Goal: Task Accomplishment & Management: Complete application form

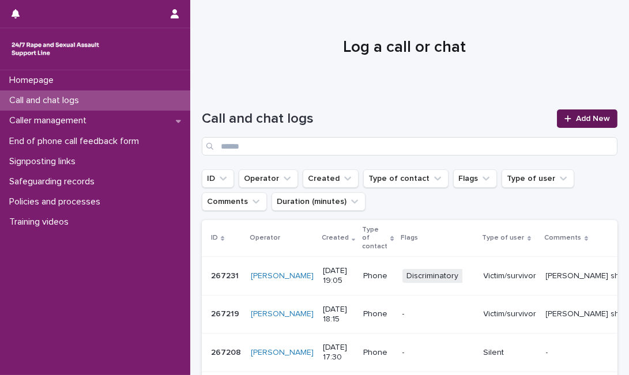
click at [591, 118] on span "Add New" at bounding box center [593, 119] width 34 height 8
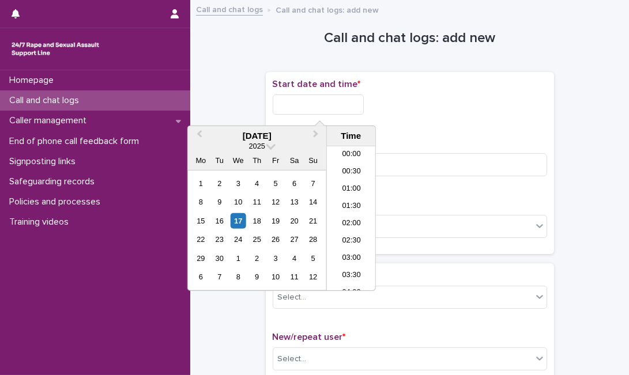
scroll to position [473, 0]
click at [321, 107] on input "text" at bounding box center [318, 105] width 91 height 20
click at [237, 221] on div "17" at bounding box center [238, 221] width 16 height 16
click at [344, 103] on input "**********" at bounding box center [318, 105] width 91 height 20
type input "**********"
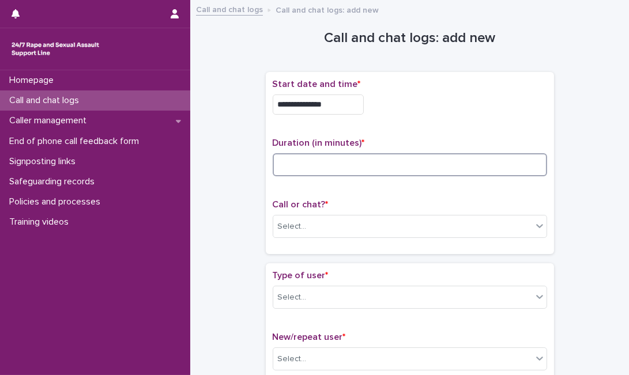
click at [424, 160] on input at bounding box center [410, 164] width 274 height 23
type input "**"
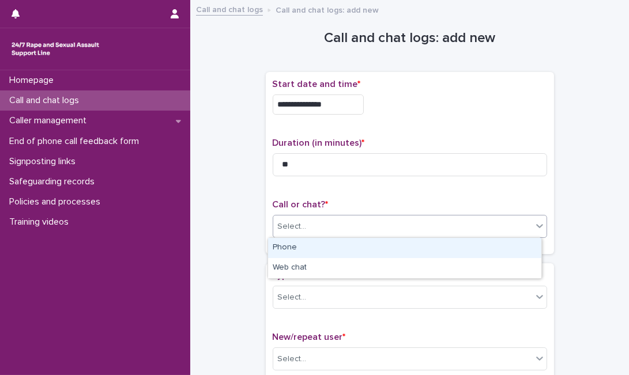
click at [377, 224] on div "Select..." at bounding box center [402, 226] width 259 height 19
click at [360, 251] on div "Phone" at bounding box center [404, 248] width 273 height 20
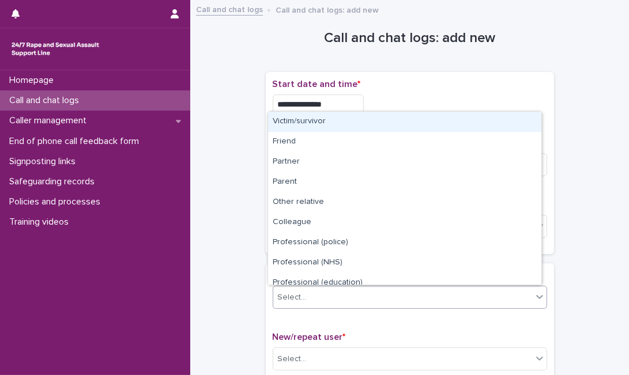
click at [351, 296] on div "Select..." at bounding box center [402, 297] width 259 height 19
click at [433, 116] on div "Victim/survivor" at bounding box center [404, 122] width 273 height 20
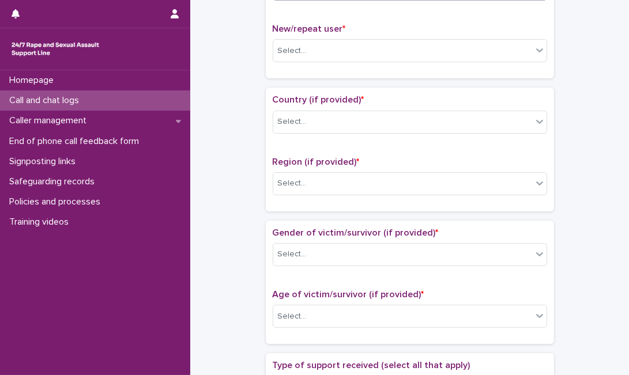
scroll to position [332, 0]
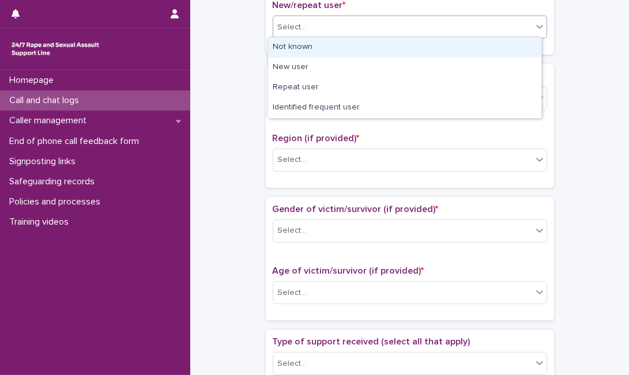
click at [499, 32] on div "Select..." at bounding box center [402, 27] width 259 height 19
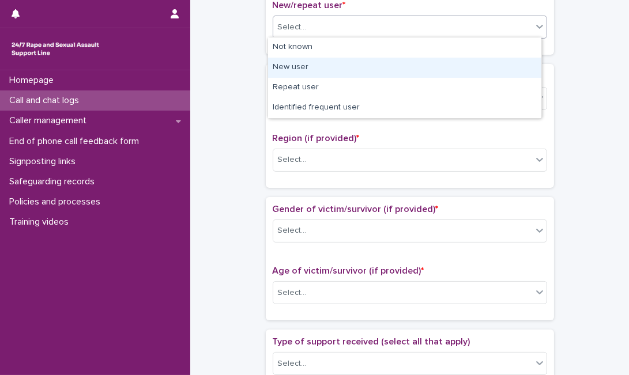
click at [460, 71] on div "New user" at bounding box center [404, 68] width 273 height 20
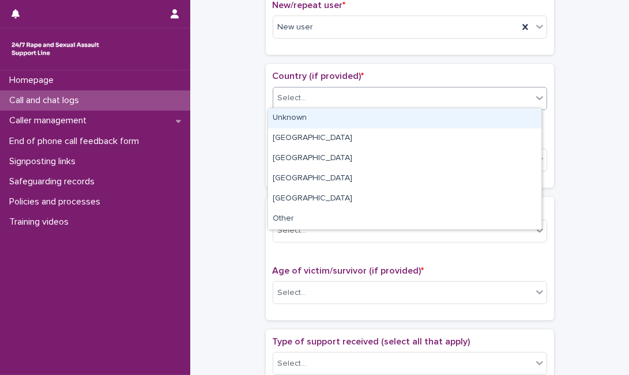
drag, startPoint x: 424, startPoint y: 99, endPoint x: 404, endPoint y: 123, distance: 31.1
click at [404, 123] on body "**********" at bounding box center [314, 187] width 629 height 375
click at [404, 123] on div "Unknown" at bounding box center [404, 118] width 273 height 20
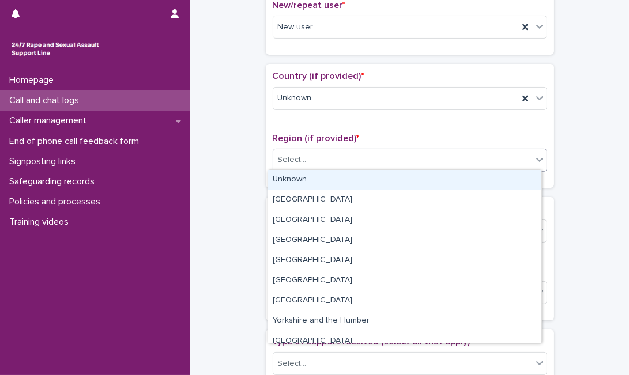
click at [375, 160] on div "Select..." at bounding box center [402, 159] width 259 height 19
click at [361, 182] on div "Unknown" at bounding box center [404, 180] width 273 height 20
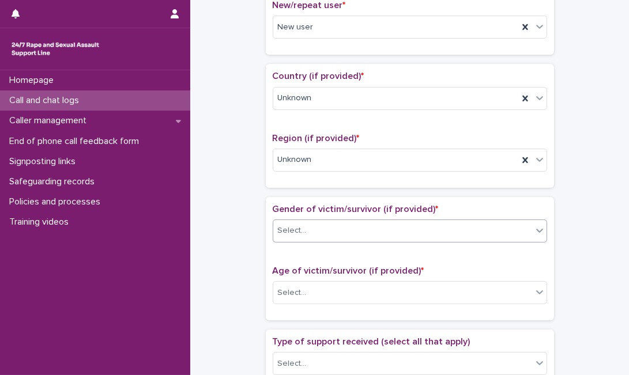
drag, startPoint x: 318, startPoint y: 241, endPoint x: 334, endPoint y: 225, distance: 23.2
click at [334, 225] on div "Gender of victim/survivor (if provided) * Select..." at bounding box center [410, 228] width 274 height 48
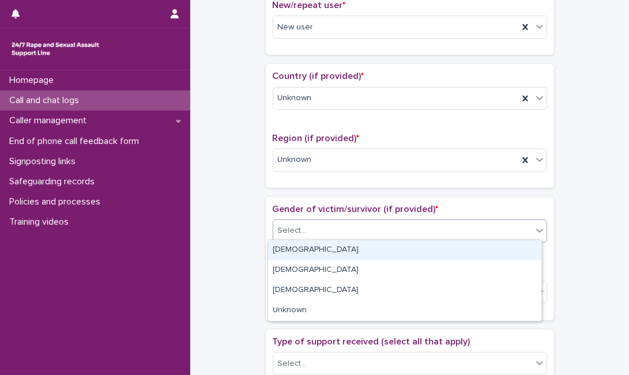
click at [334, 225] on div "Select..." at bounding box center [402, 230] width 259 height 19
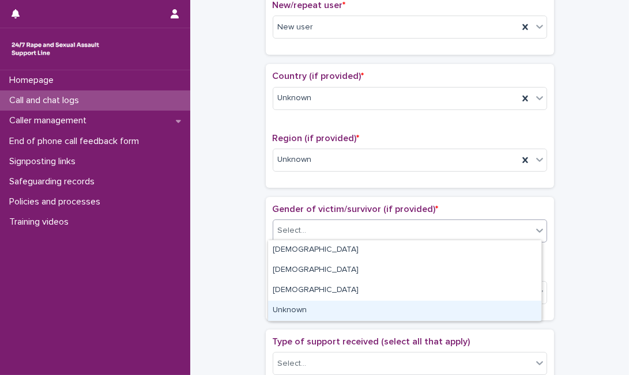
click at [289, 312] on div "Unknown" at bounding box center [404, 311] width 273 height 20
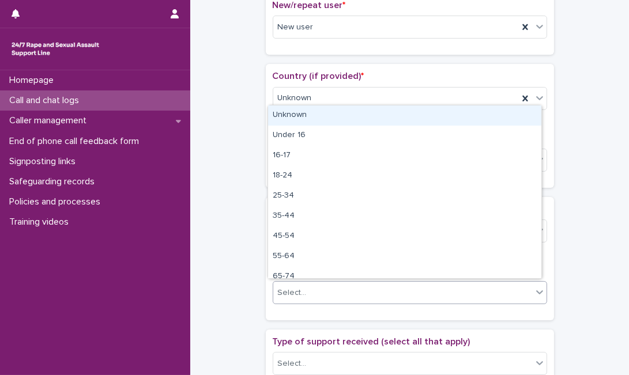
click at [297, 293] on div "Select..." at bounding box center [292, 293] width 29 height 12
click at [345, 113] on div "Unknown" at bounding box center [404, 115] width 273 height 20
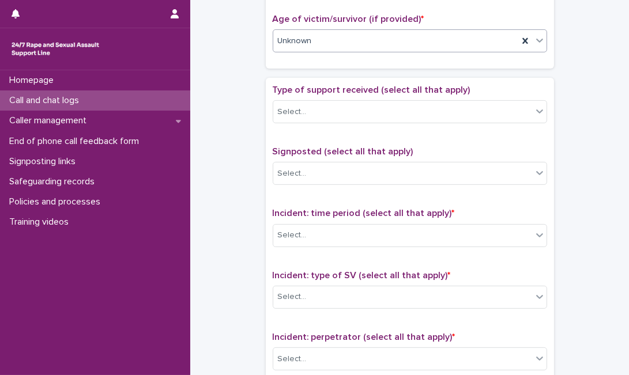
scroll to position [640, 0]
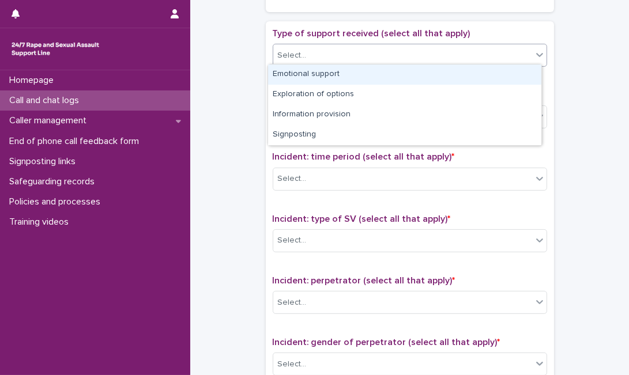
click at [485, 51] on div "Select..." at bounding box center [402, 55] width 259 height 19
click at [445, 71] on div "Emotional support" at bounding box center [404, 75] width 273 height 20
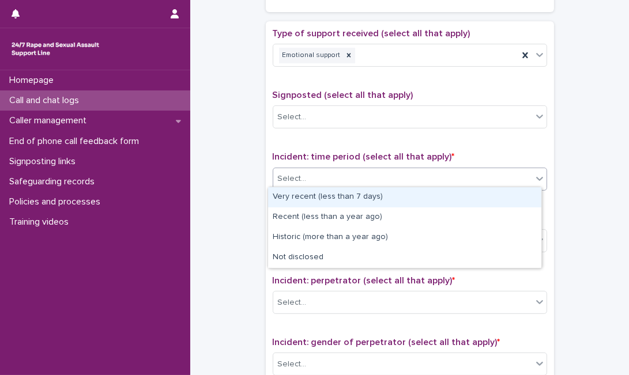
click at [380, 183] on div "Select..." at bounding box center [402, 178] width 259 height 19
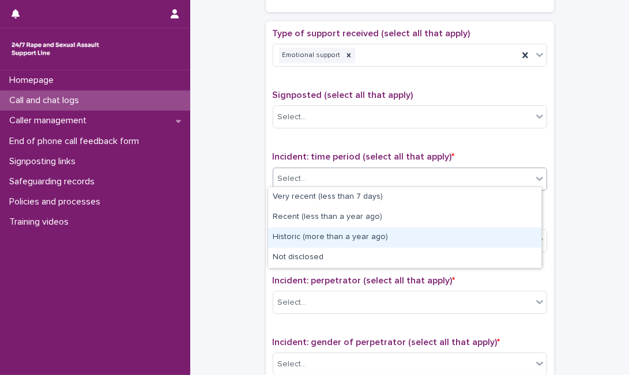
click at [346, 237] on div "Historic (more than a year ago)" at bounding box center [404, 238] width 273 height 20
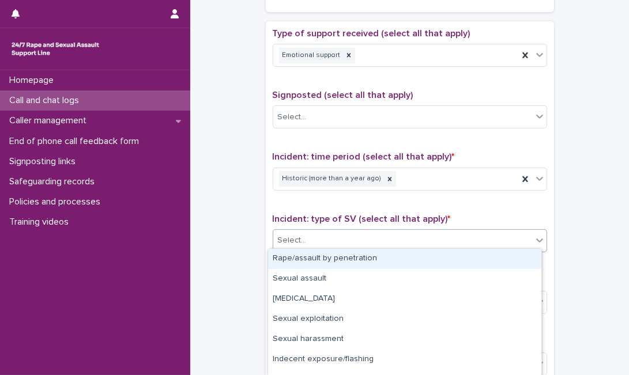
click at [346, 237] on div "Select..." at bounding box center [402, 240] width 259 height 19
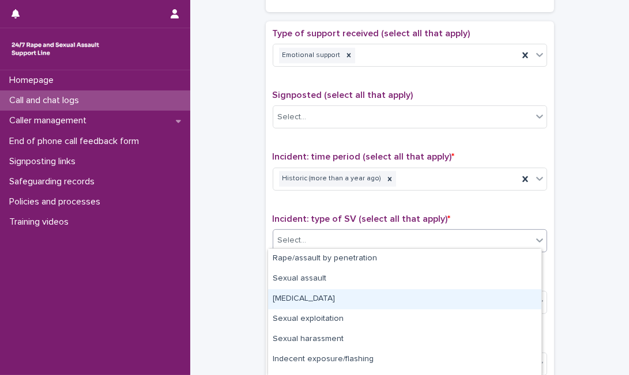
click at [331, 299] on div "[MEDICAL_DATA]" at bounding box center [404, 299] width 273 height 20
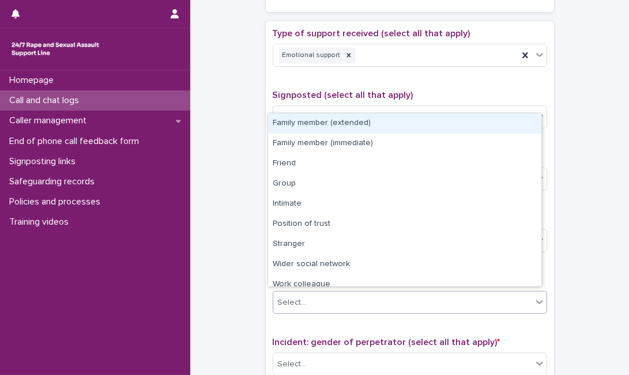
click at [357, 301] on div "Select..." at bounding box center [402, 302] width 259 height 19
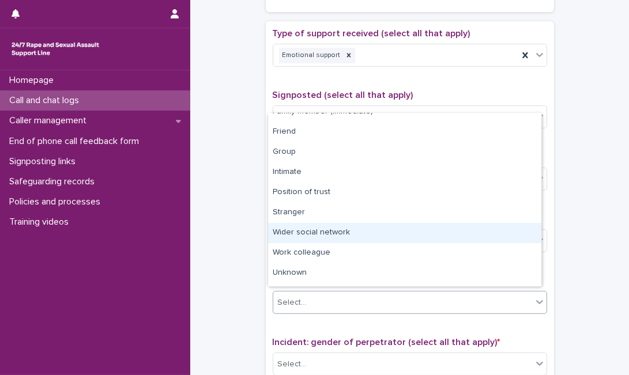
scroll to position [49, 0]
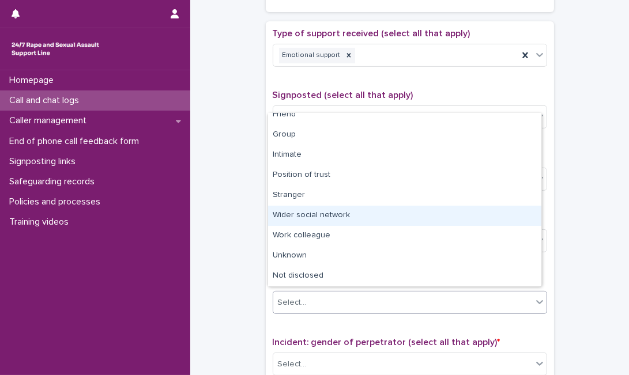
click at [445, 216] on div "Wider social network" at bounding box center [404, 216] width 273 height 20
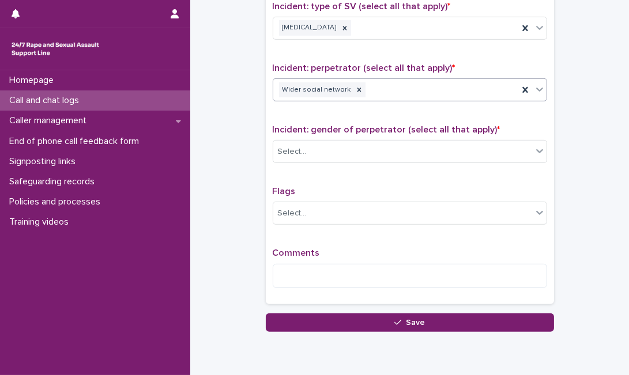
scroll to position [867, 0]
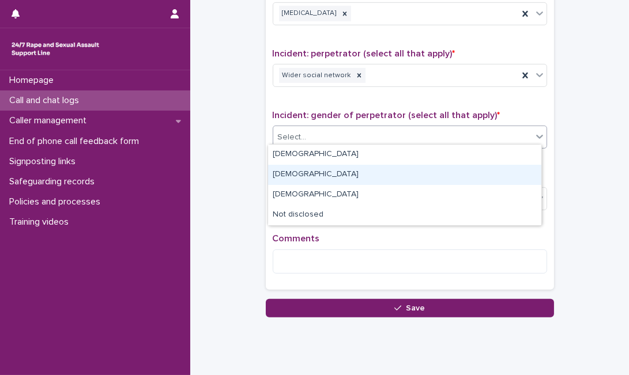
drag, startPoint x: 500, startPoint y: 137, endPoint x: 471, endPoint y: 168, distance: 42.8
click at [471, 168] on body "**********" at bounding box center [314, 187] width 629 height 375
click at [471, 168] on div "[DEMOGRAPHIC_DATA]" at bounding box center [404, 175] width 273 height 20
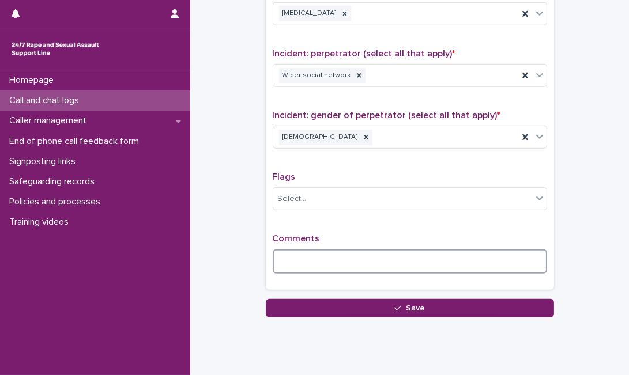
click at [381, 250] on textarea at bounding box center [410, 262] width 274 height 24
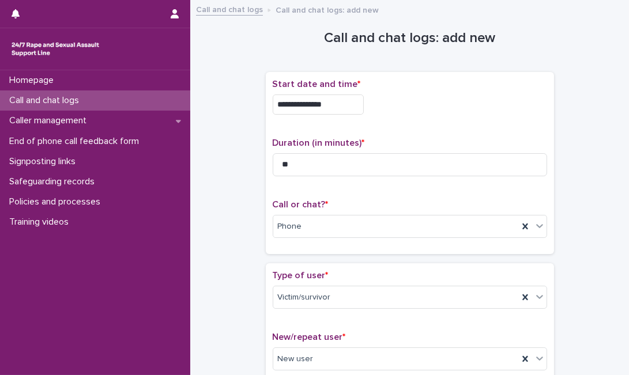
scroll to position [913, 0]
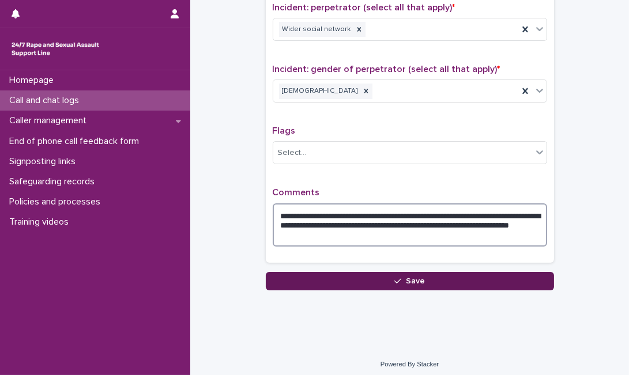
type textarea "**********"
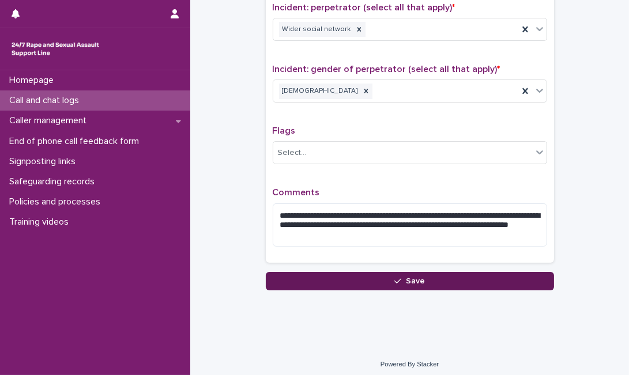
click at [492, 272] on button "Save" at bounding box center [410, 281] width 288 height 18
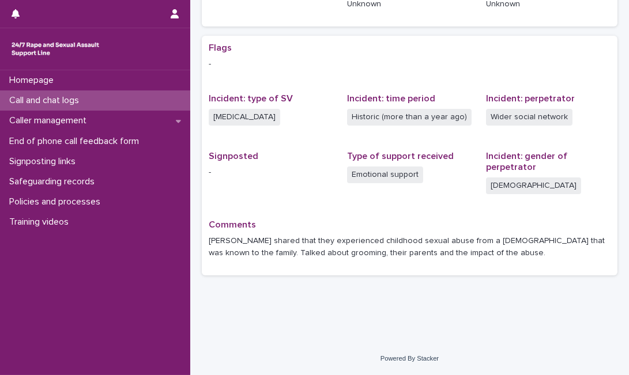
scroll to position [214, 0]
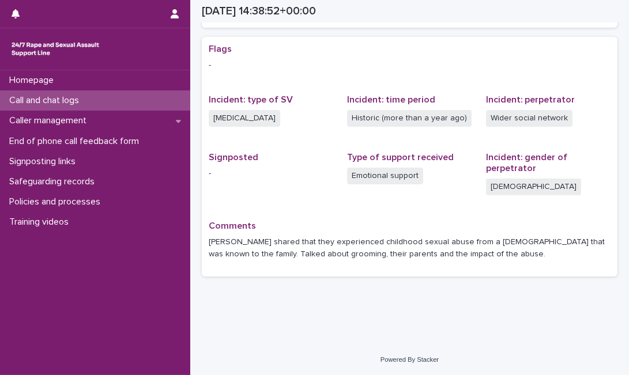
click at [156, 95] on div "Call and chat logs" at bounding box center [95, 100] width 190 height 20
